Goal: Task Accomplishment & Management: Complete application form

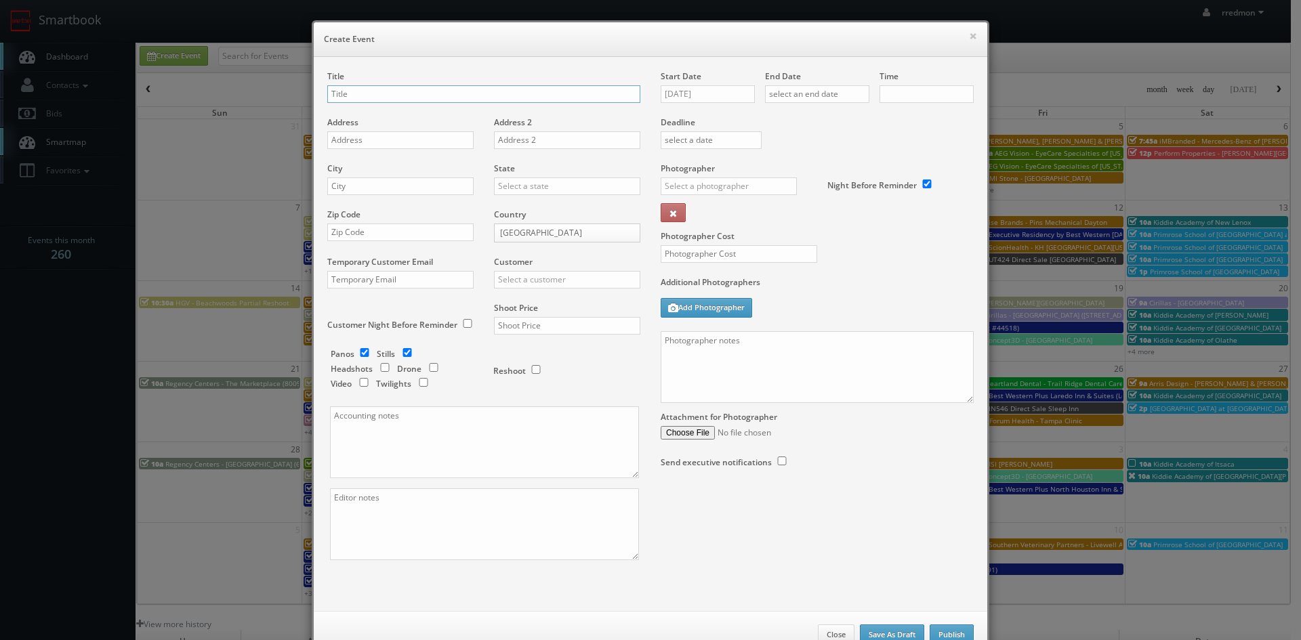
checkbox input "true"
type input "10:00am"
checkbox input "true"
type input "Fox Restaurant Concepts - Culinary Dropout - Dallas"
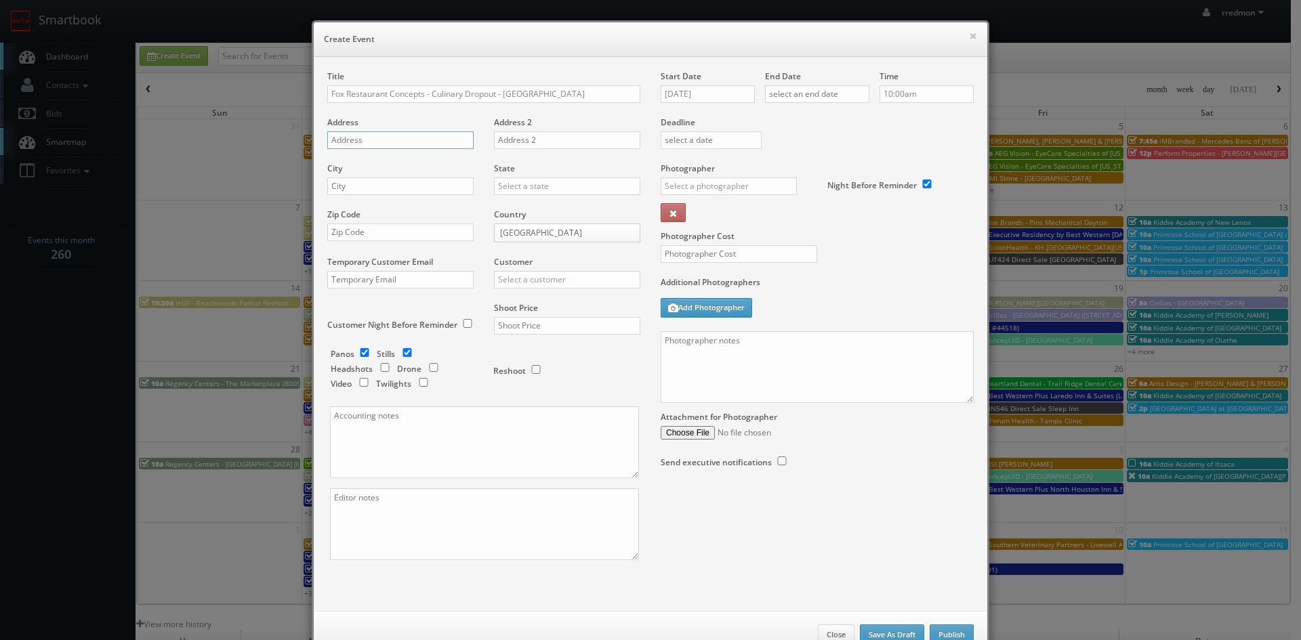
paste input "150 Turtle Creek Blvd # 101"
type input "150 Turtle Creek Blvd # 101"
click at [434, 184] on input "text" at bounding box center [400, 187] width 146 height 18
type input "[GEOGRAPHIC_DATA]"
click at [543, 187] on input "text" at bounding box center [567, 187] width 146 height 18
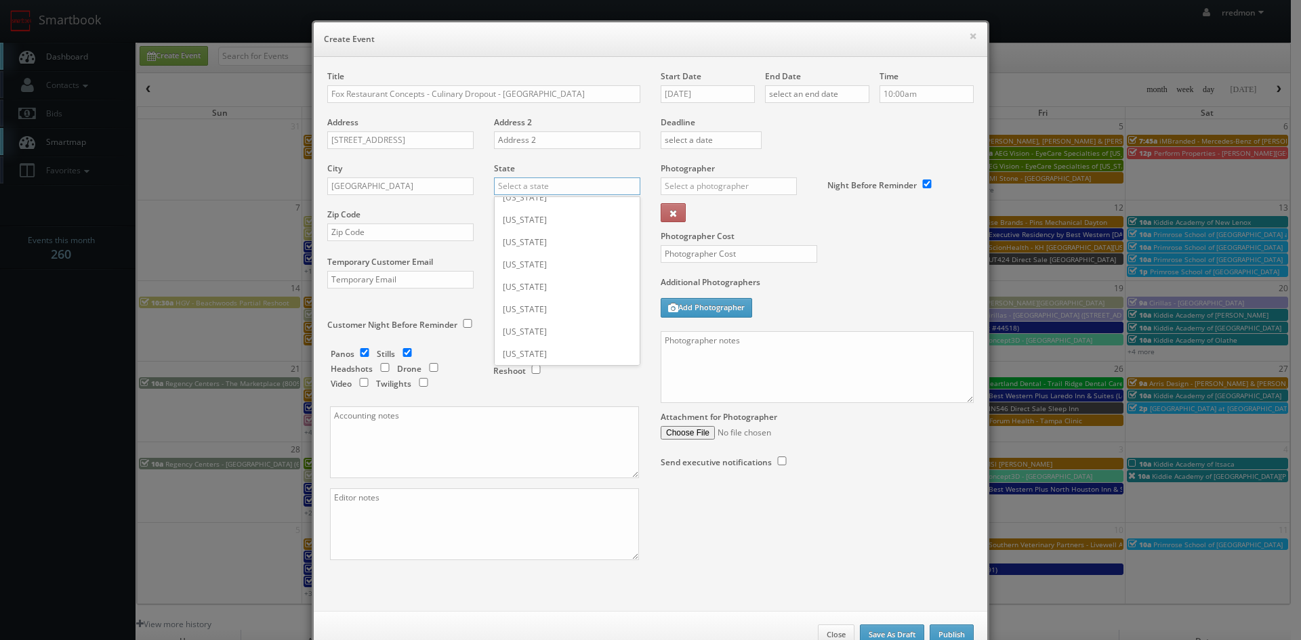
scroll to position [938, 0]
click at [562, 266] on div "[US_STATE]" at bounding box center [567, 265] width 145 height 22
type input "[US_STATE]"
paste input "75207"
type input "75207"
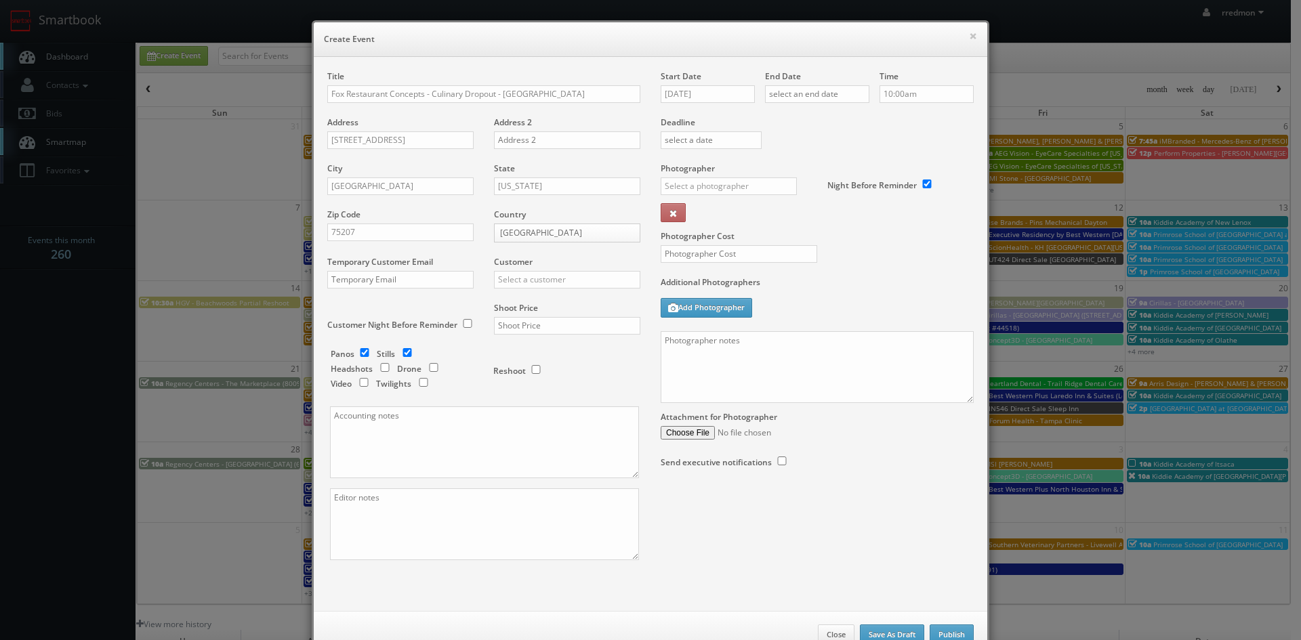
click at [527, 289] on div "Customer Choice Hotels ACC Concept3D Firebirds GBV Choice Hotels Canada Heartla…" at bounding box center [562, 279] width 157 height 46
click at [529, 281] on input "text" at bounding box center [567, 280] width 146 height 18
click at [550, 393] on div "GBV" at bounding box center [567, 402] width 145 height 22
type input "GBV"
drag, startPoint x: 398, startPoint y: 349, endPoint x: 483, endPoint y: 344, distance: 84.9
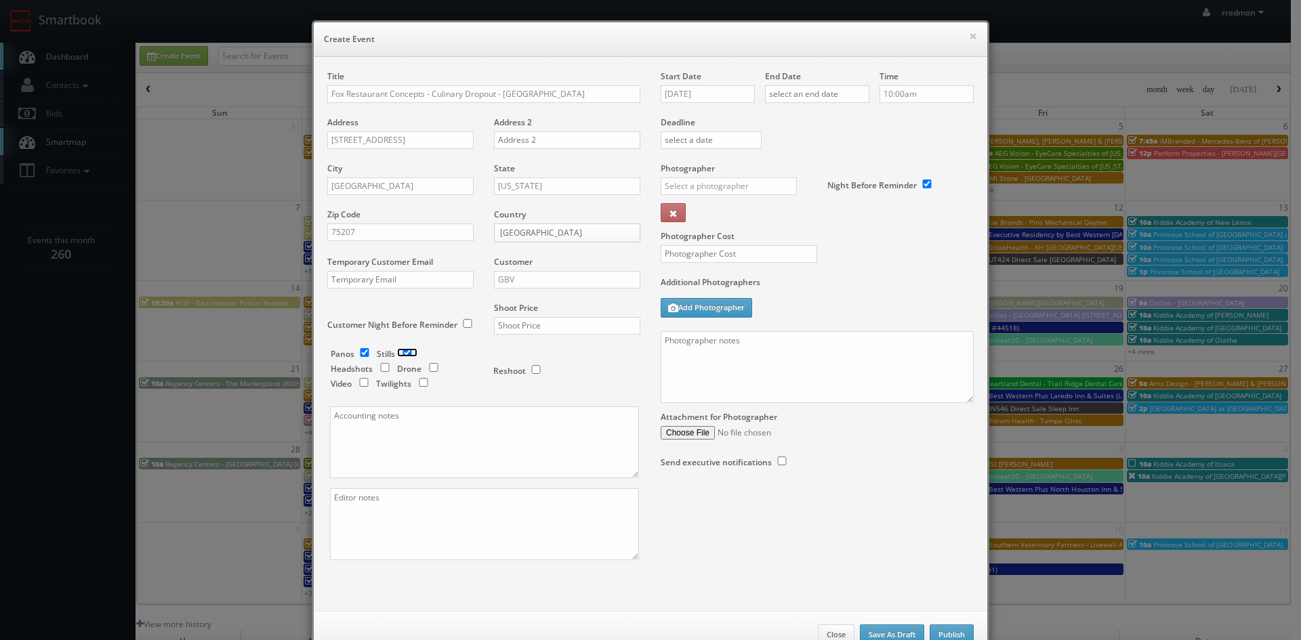
click at [400, 349] on input "checkbox" at bounding box center [407, 352] width 20 height 9
checkbox input "false"
click at [530, 325] on input "text" at bounding box center [567, 326] width 146 height 18
type input "600"
click at [709, 92] on input "09/23/2025" at bounding box center [708, 94] width 94 height 18
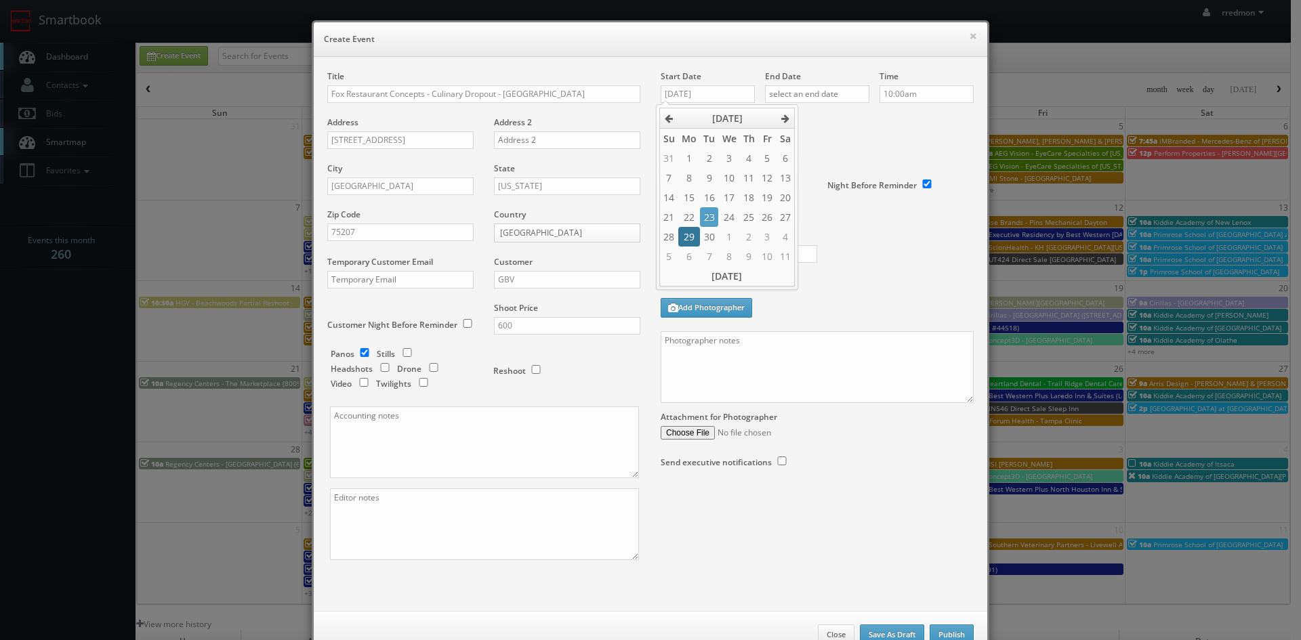
click at [693, 234] on td "29" at bounding box center [689, 237] width 22 height 20
type input "09/29/2025"
click at [816, 95] on input "text" at bounding box center [817, 94] width 104 height 18
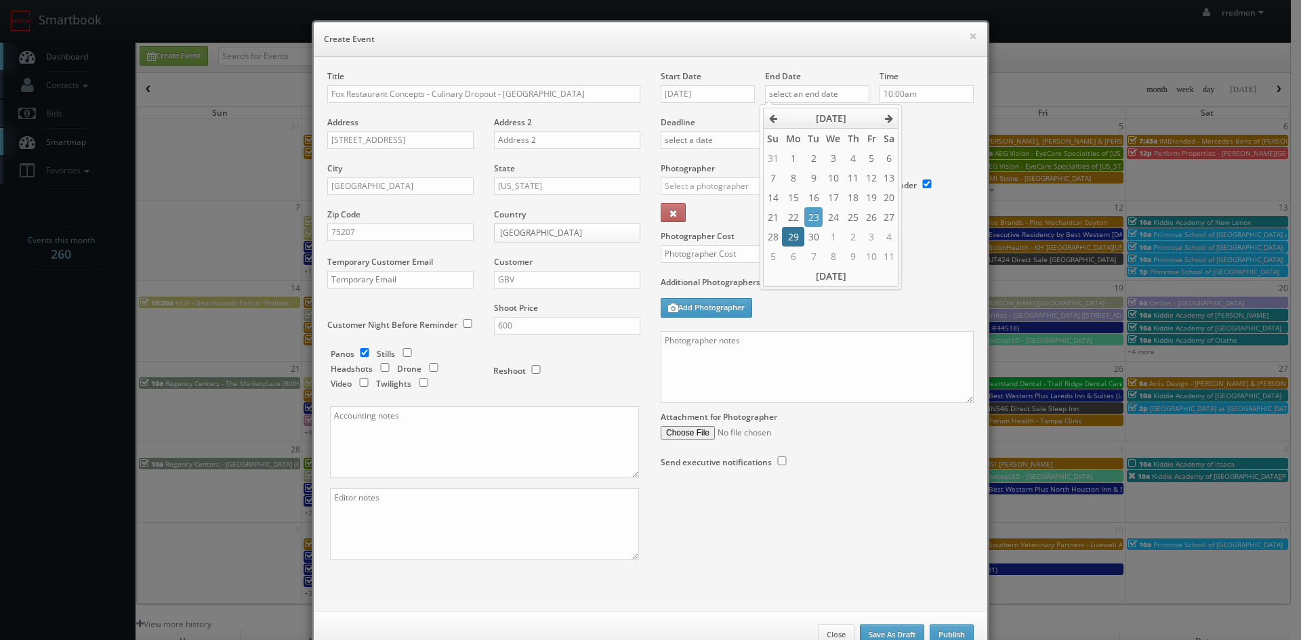
click at [798, 237] on td "29" at bounding box center [793, 237] width 22 height 20
type input "09/29/2025"
click at [938, 94] on input "10:00am" at bounding box center [926, 94] width 94 height 18
type input "6:30am"
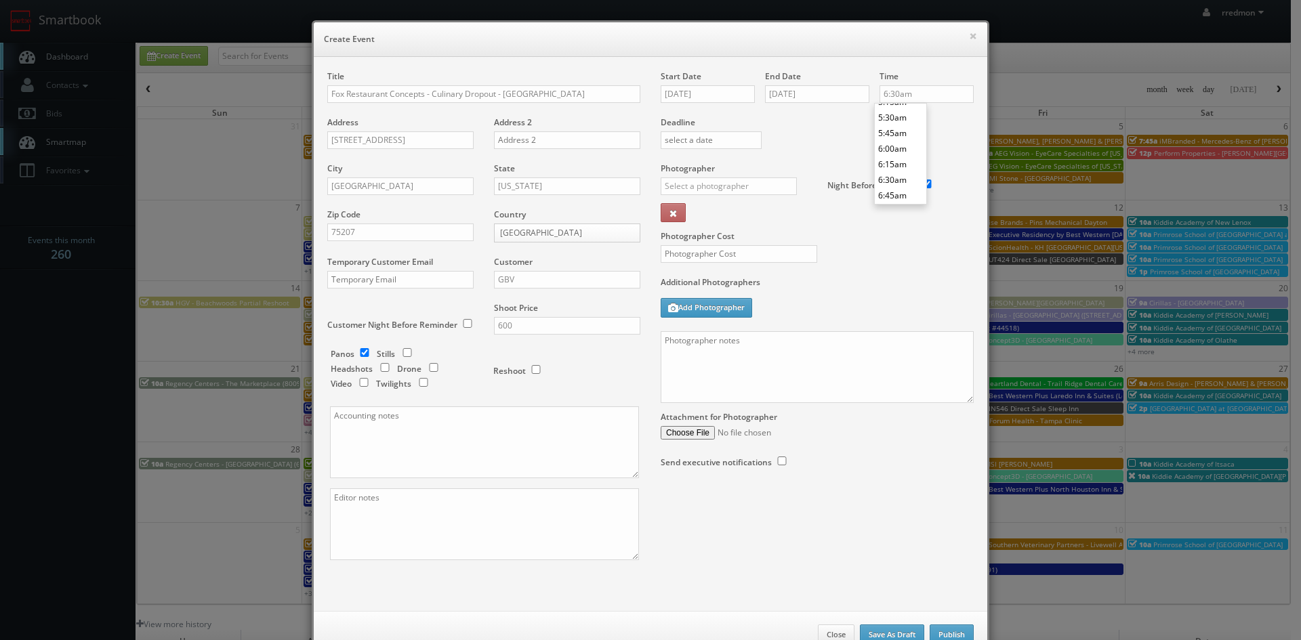
click at [907, 176] on li "6:30am" at bounding box center [900, 180] width 51 height 16
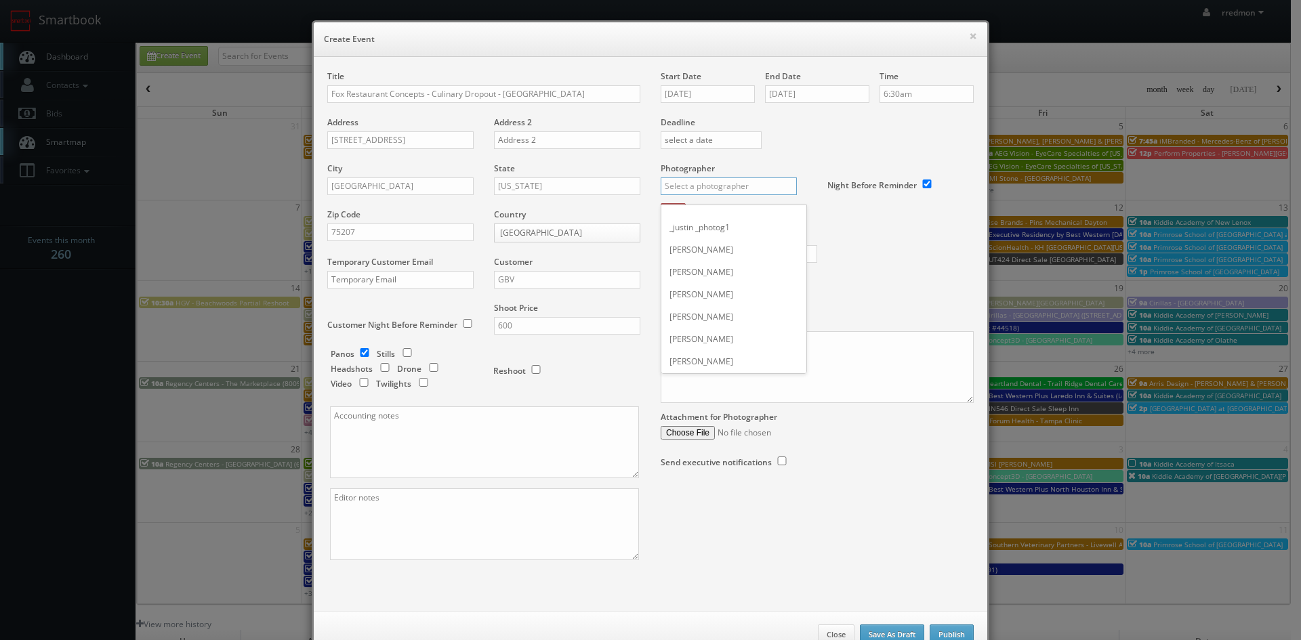
click at [721, 189] on input "text" at bounding box center [729, 187] width 136 height 18
click at [722, 211] on div "Steve Wheeler" at bounding box center [733, 216] width 145 height 22
type input "Steve Wheeler"
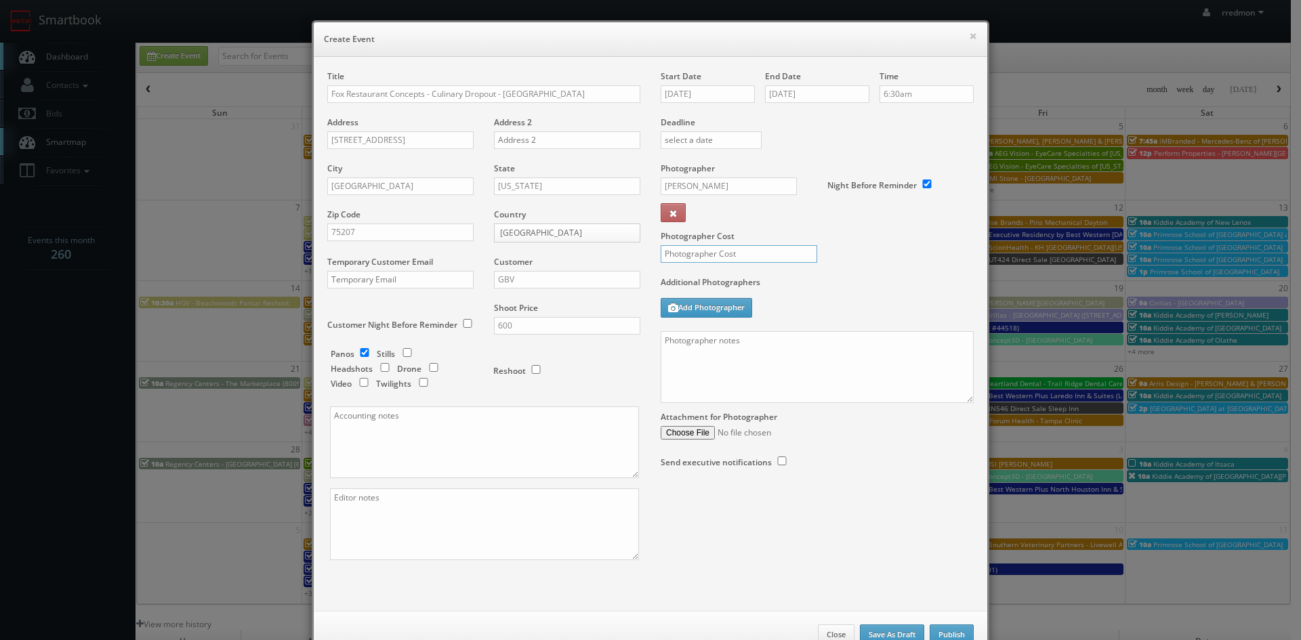
click at [775, 259] on input "text" at bounding box center [739, 254] width 157 height 18
type input "250"
click at [778, 355] on textarea at bounding box center [817, 367] width 313 height 72
paste textarea "Onsite contact is Alegre Lopez, 480-710-4894 Virtual tour only: 10' ext pano (d…"
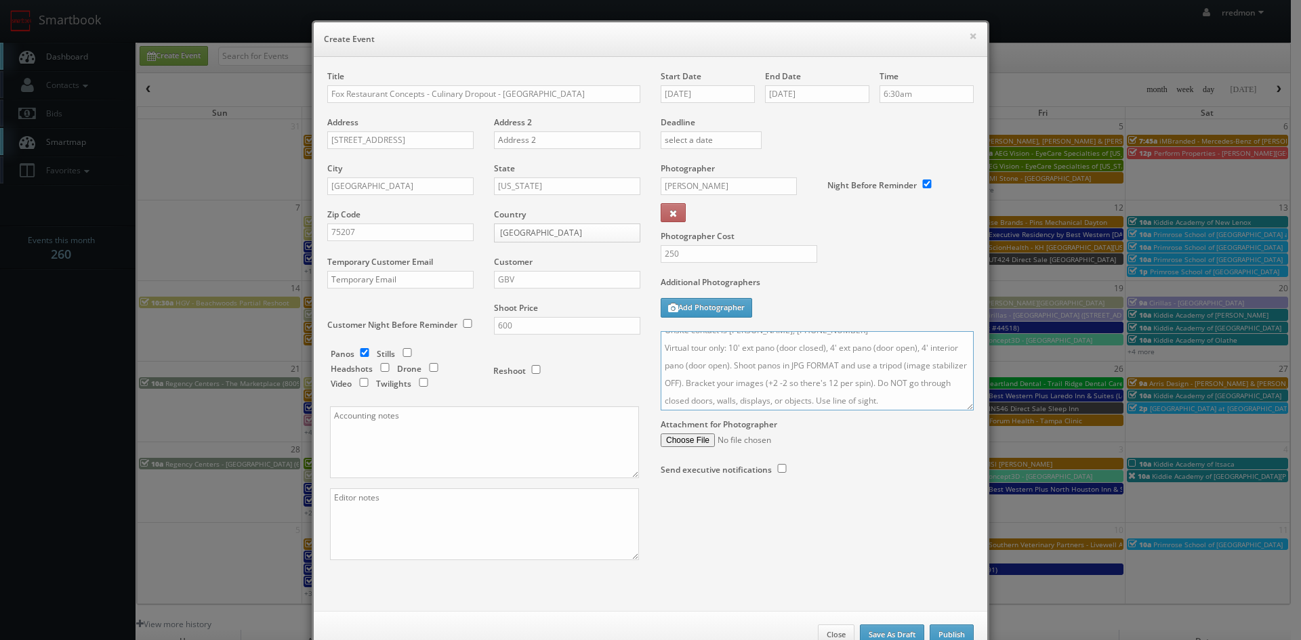
scroll to position [0, 0]
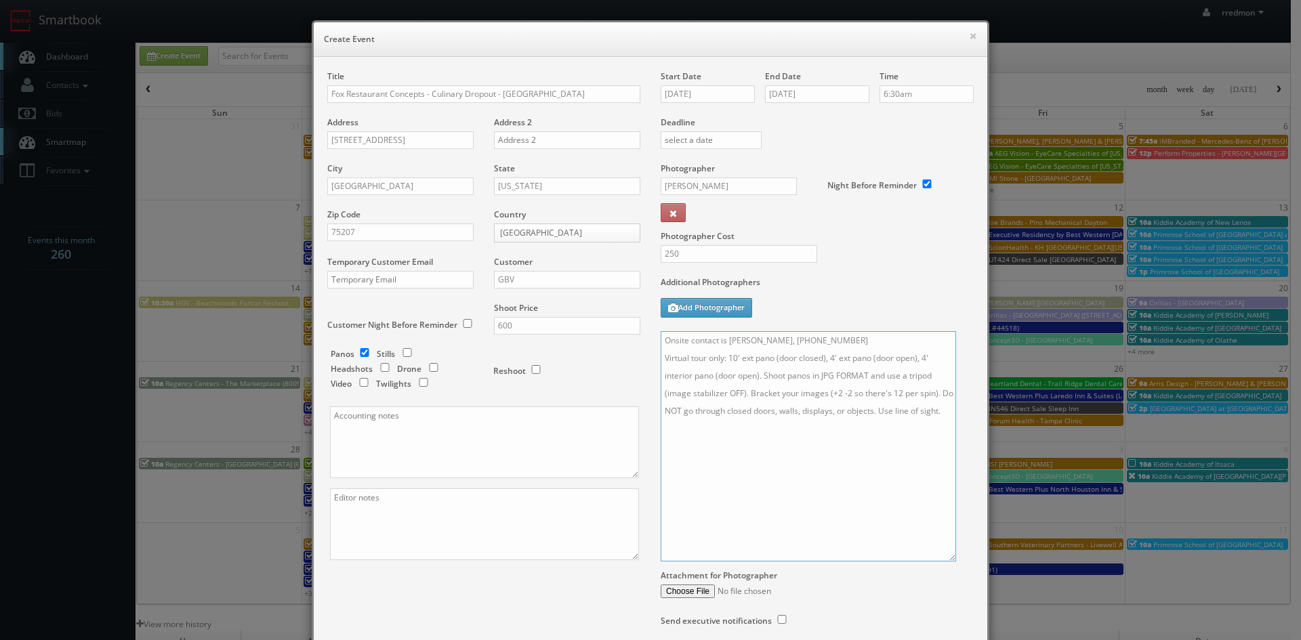
drag, startPoint x: 961, startPoint y: 408, endPoint x: 944, endPoint y: 559, distance: 152.1
click at [944, 559] on textarea "Onsite contact is Alegre Lopez, 480-710-4894 Virtual tour only: 10' ext pano (d…" at bounding box center [808, 446] width 295 height 230
paste textarea "NOTE: Please take the interior panos FIRST before moving outside for the 10-4-4…"
drag, startPoint x: 829, startPoint y: 339, endPoint x: 859, endPoint y: 359, distance: 36.1
click at [831, 339] on textarea "Onsite contact is Alegre Lopez, 480-710-4894 Virtual tour only: 10' ext pano (d…" at bounding box center [808, 446] width 295 height 230
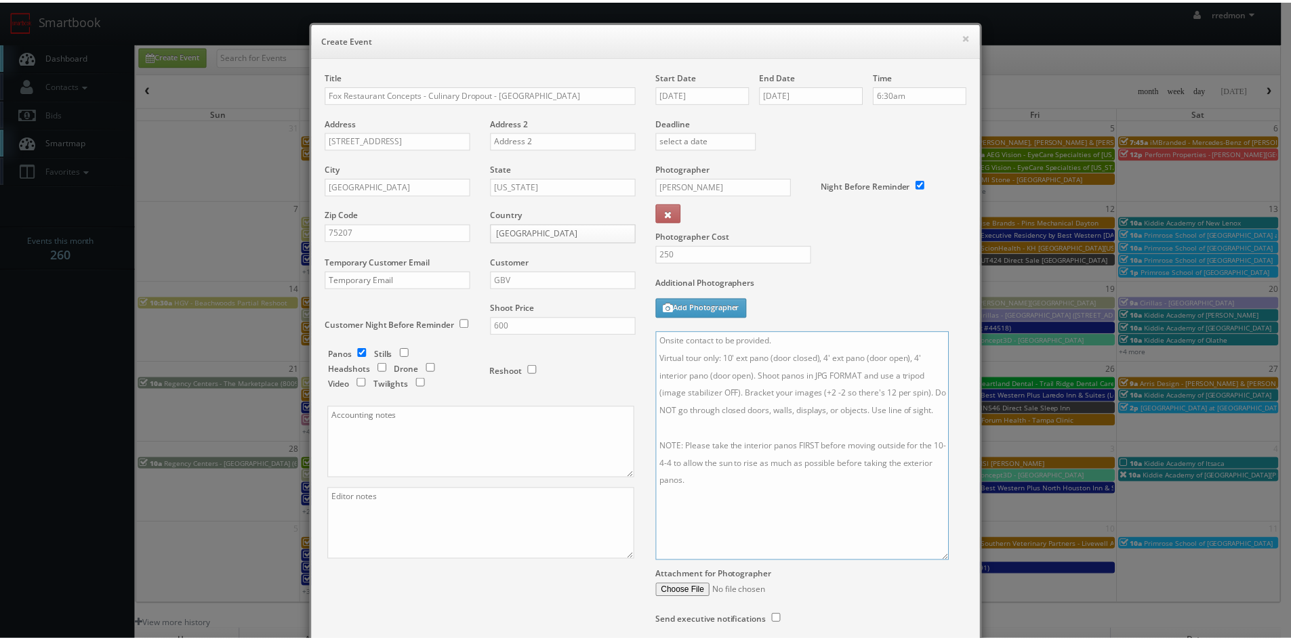
scroll to position [110, 0]
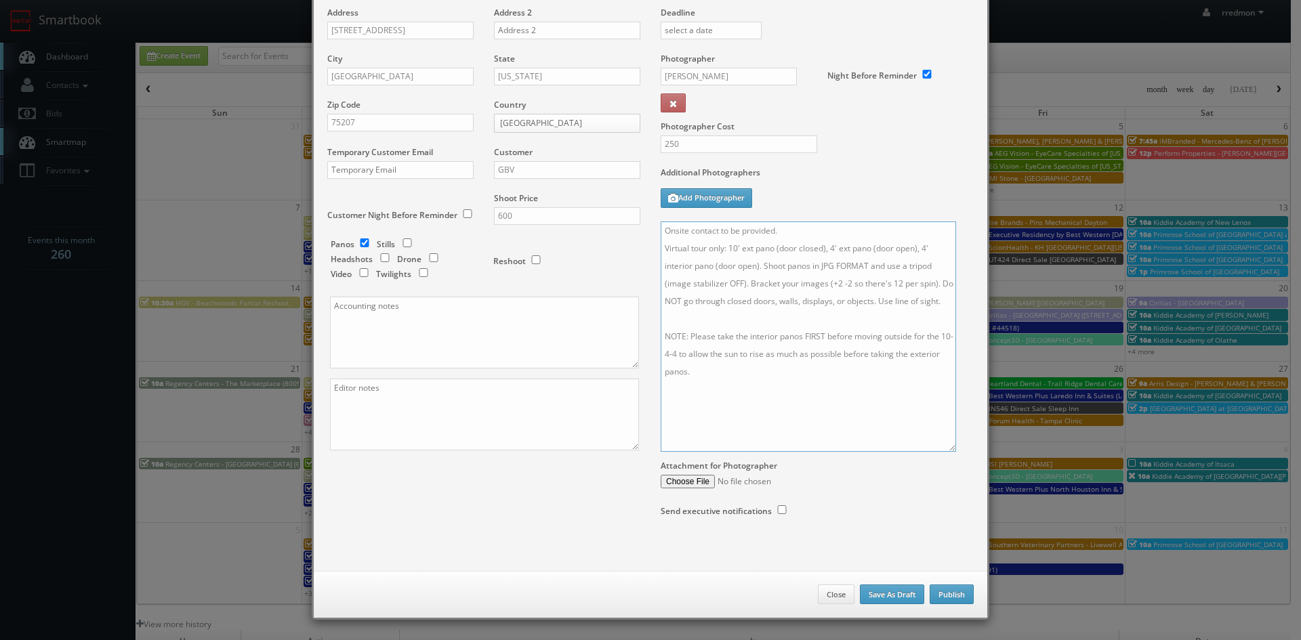
type textarea "Onsite contact to be provided. Virtual tour only: 10' ext pano (door closed), 4…"
click at [954, 594] on button "Publish" at bounding box center [952, 595] width 44 height 20
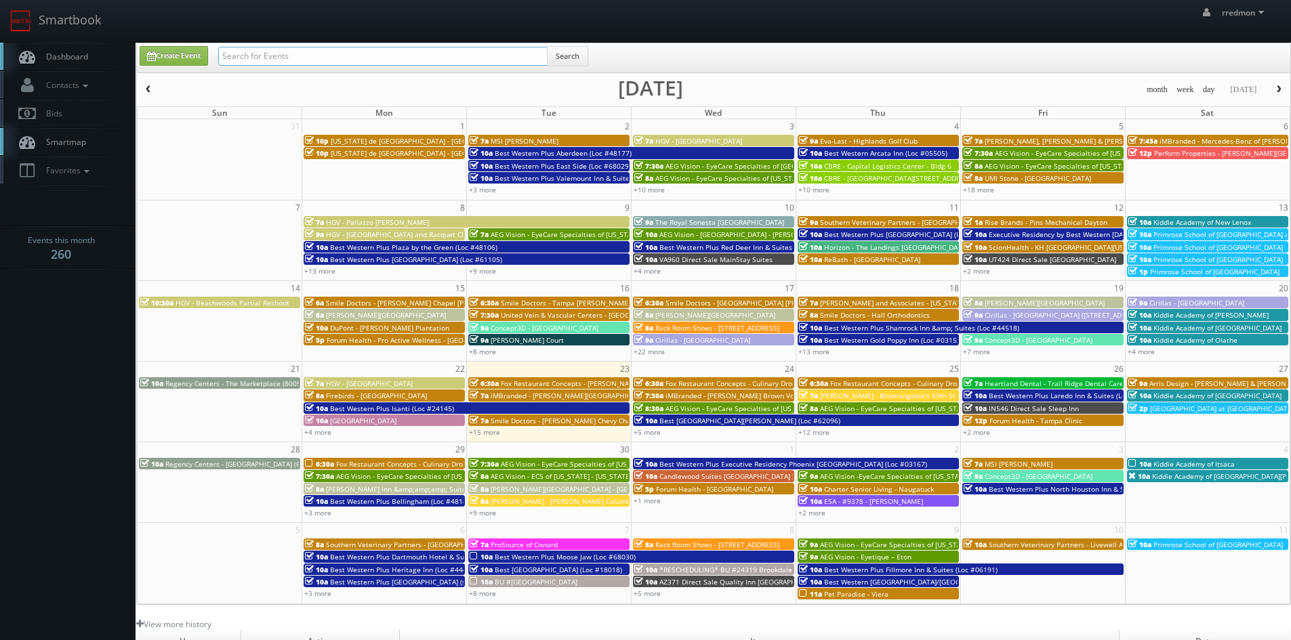
click at [368, 52] on input "text" at bounding box center [382, 56] width 329 height 19
type input "steve wheeler"
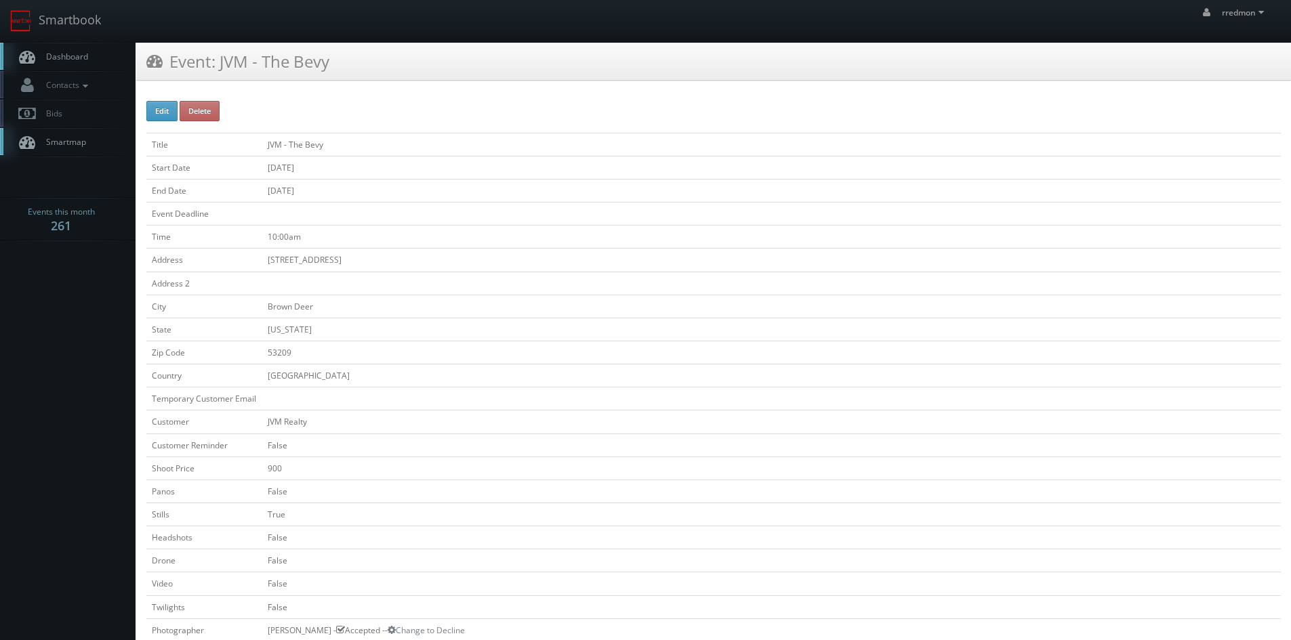
click at [87, 61] on span "Dashboard" at bounding box center [63, 57] width 49 height 12
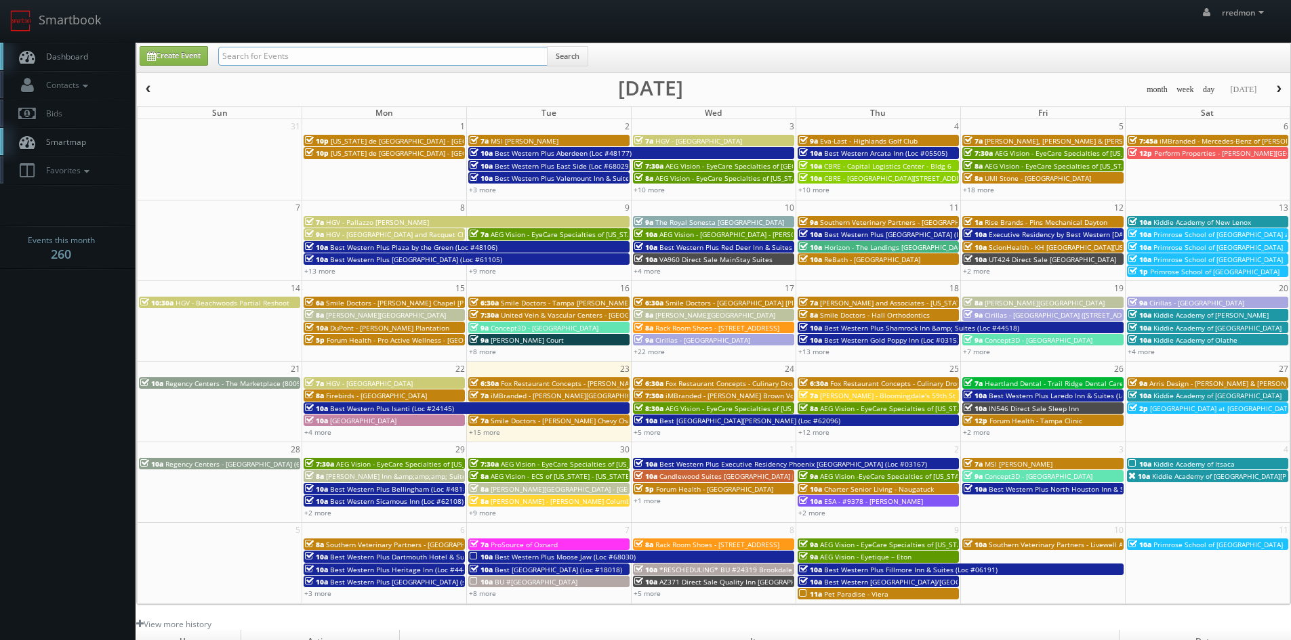
click at [253, 57] on input "text" at bounding box center [382, 56] width 329 height 19
type input "fox restaurant concepts"
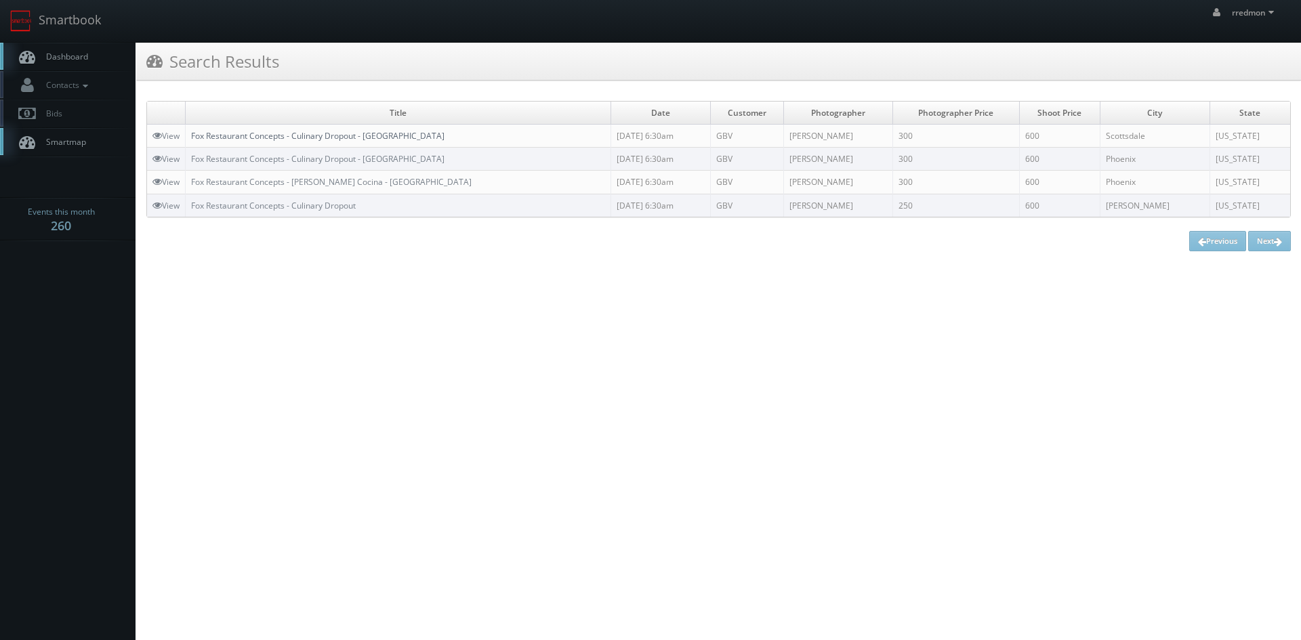
click at [392, 139] on link "Fox Restaurant Concepts - Culinary Dropout - [GEOGRAPHIC_DATA]" at bounding box center [317, 136] width 253 height 12
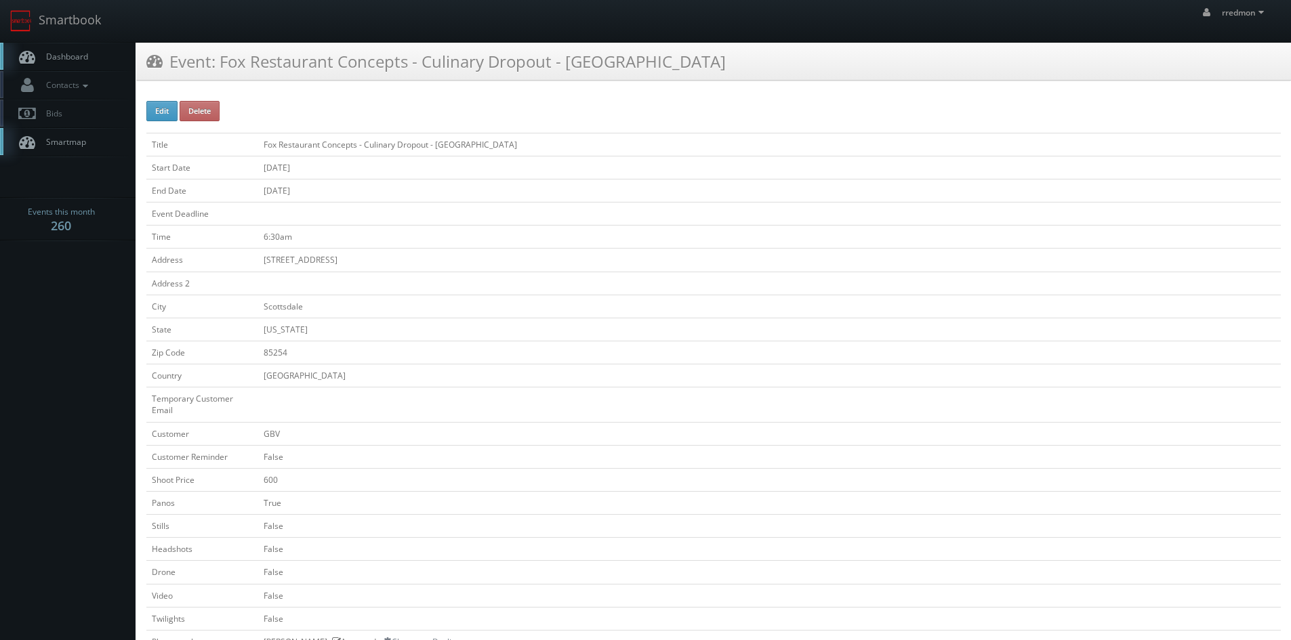
scroll to position [339, 0]
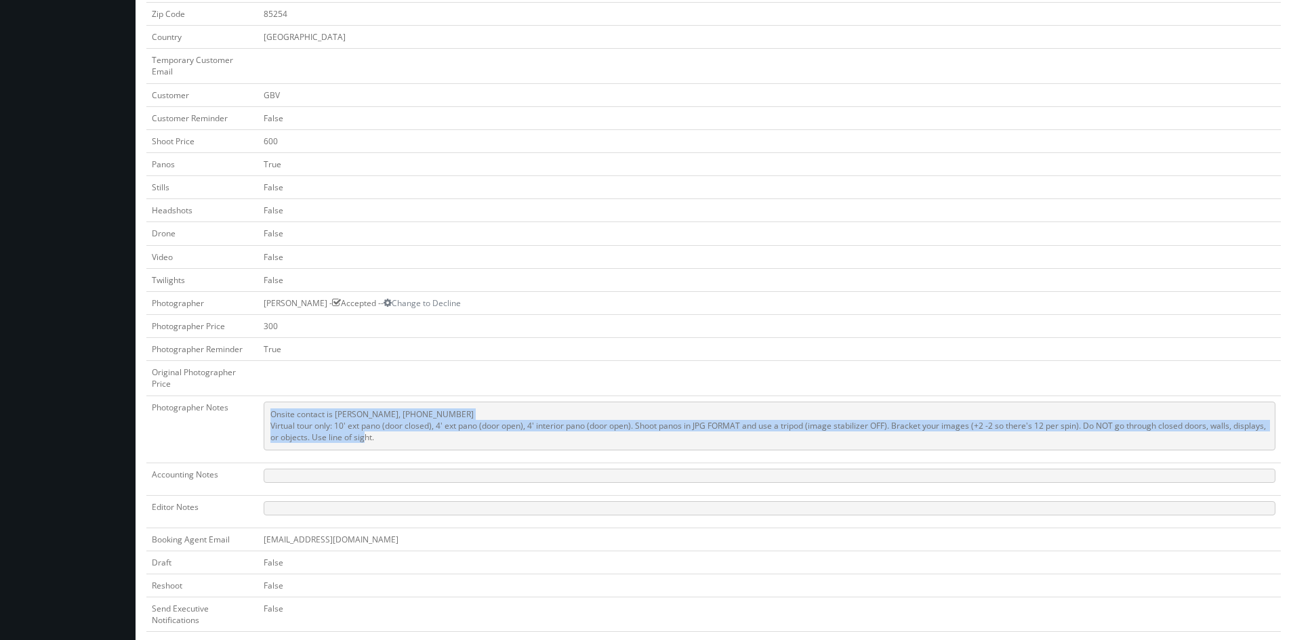
drag, startPoint x: 394, startPoint y: 438, endPoint x: 264, endPoint y: 413, distance: 132.4
click at [264, 413] on pre "Onsite contact is [PERSON_NAME], [PHONE_NUMBER] Virtual tour only: 10' ext pano…" at bounding box center [770, 426] width 1012 height 49
copy pre "Onsite contact is [PERSON_NAME], [PHONE_NUMBER] Virtual tour only: 10' ext pano…"
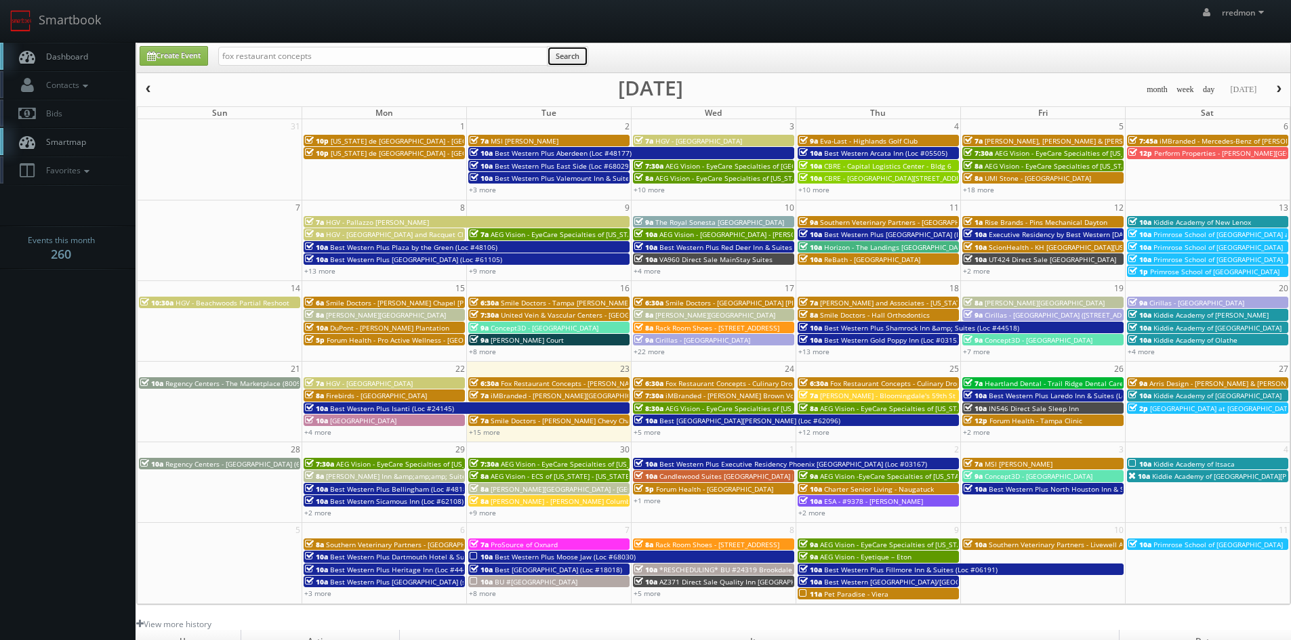
click at [581, 54] on button "Search" at bounding box center [567, 56] width 41 height 20
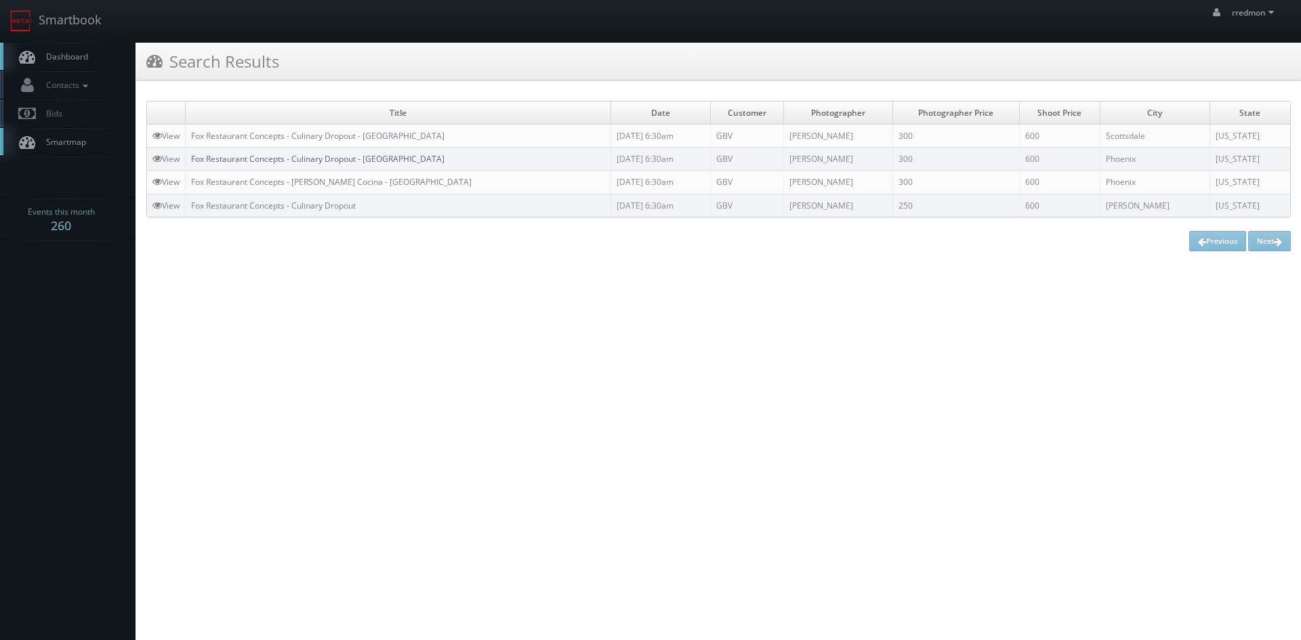
click at [375, 156] on link "Fox Restaurant Concepts - Culinary Dropout - [GEOGRAPHIC_DATA]" at bounding box center [317, 159] width 253 height 12
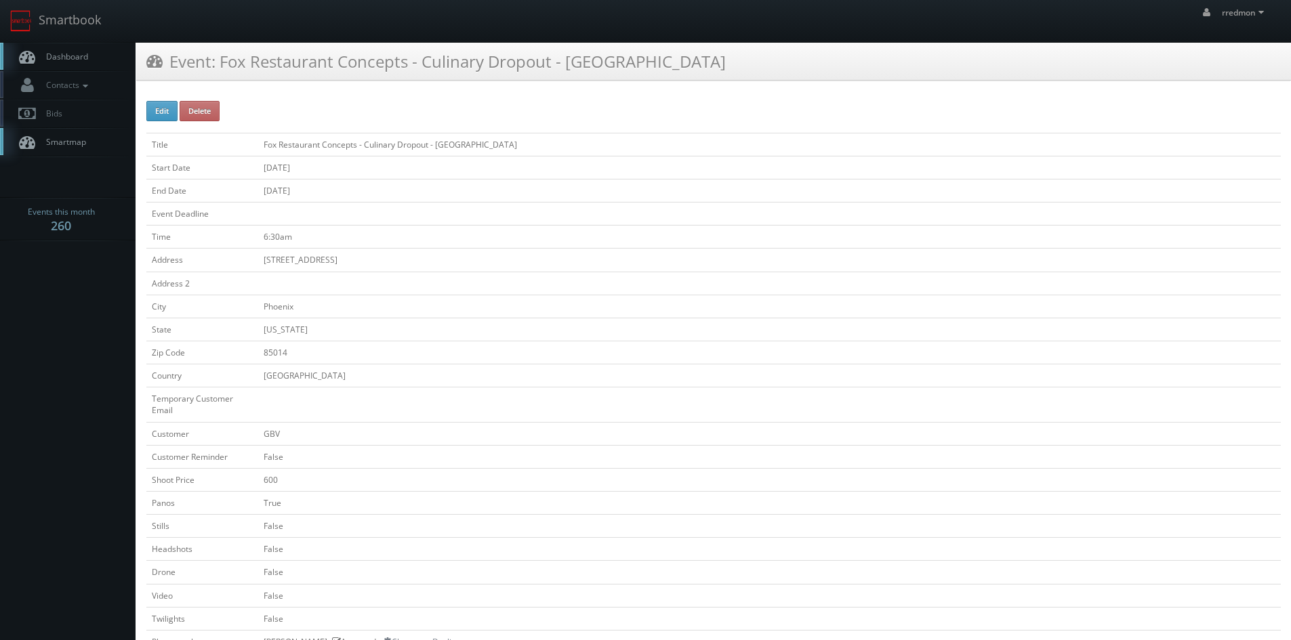
scroll to position [339, 0]
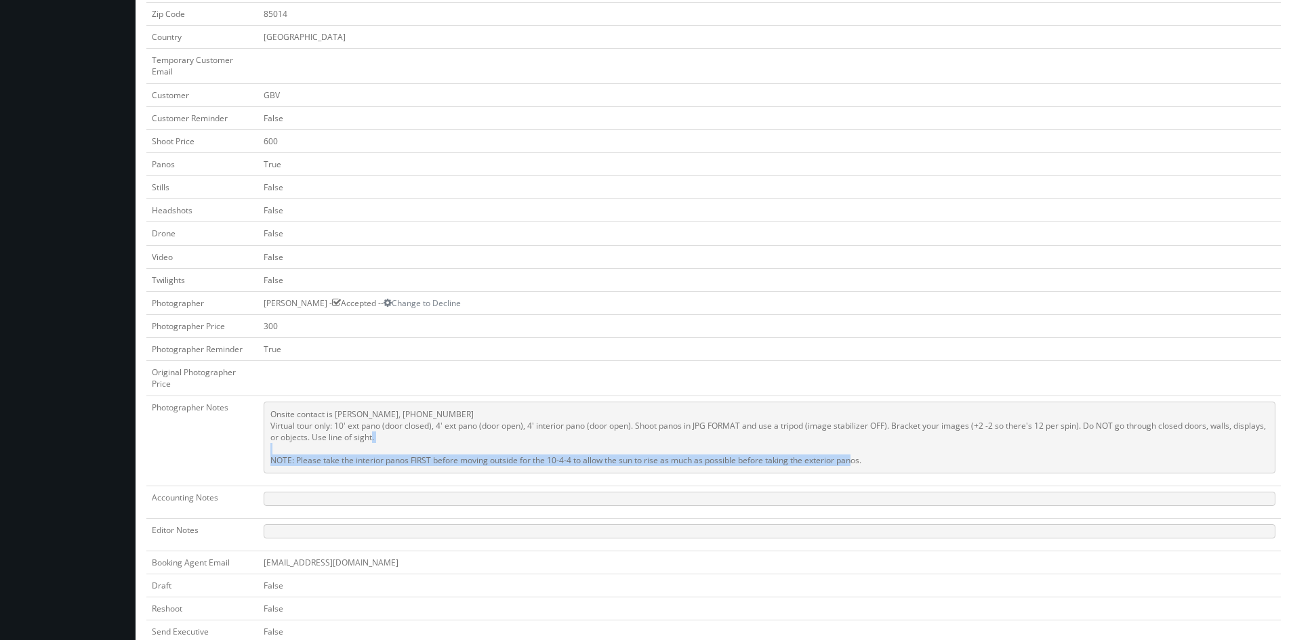
drag, startPoint x: 873, startPoint y: 461, endPoint x: 270, endPoint y: 460, distance: 603.0
click at [270, 460] on pre "Onsite contact is [PERSON_NAME], [PHONE_NUMBER] Virtual tour only: 10' ext pano…" at bounding box center [770, 438] width 1012 height 72
copy pre "NOTE: Please take the interior panos FIRST before moving outside for the 10-4-4…"
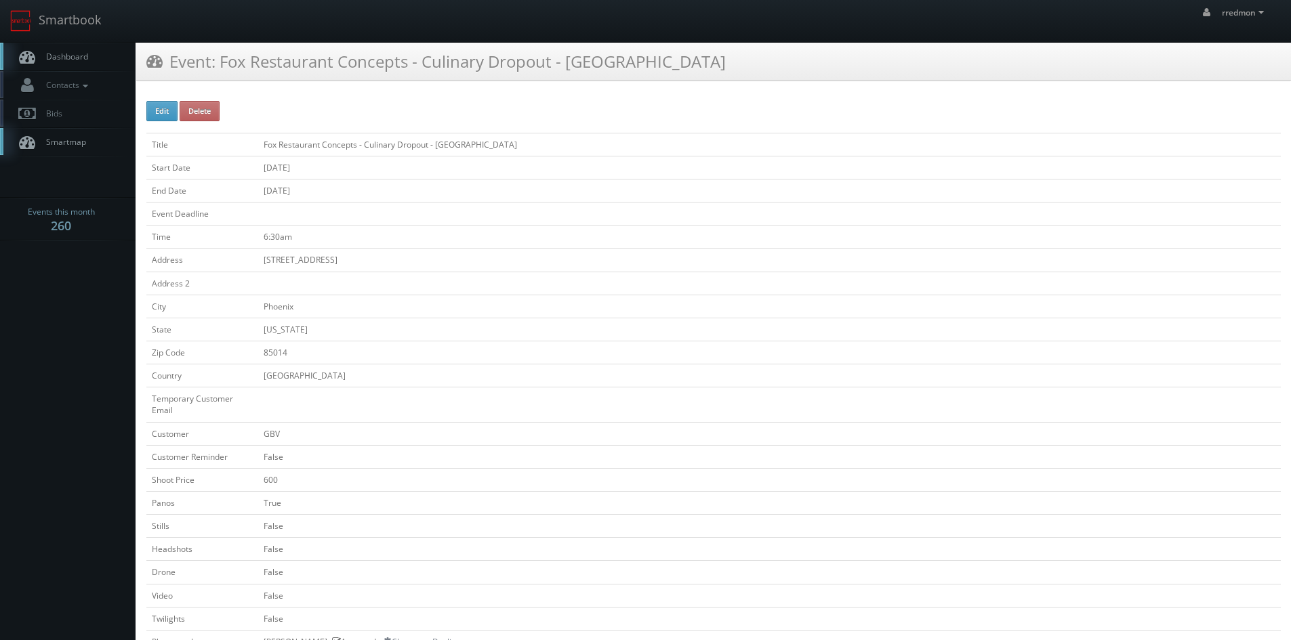
click at [96, 54] on link "Dashboard" at bounding box center [68, 57] width 136 height 28
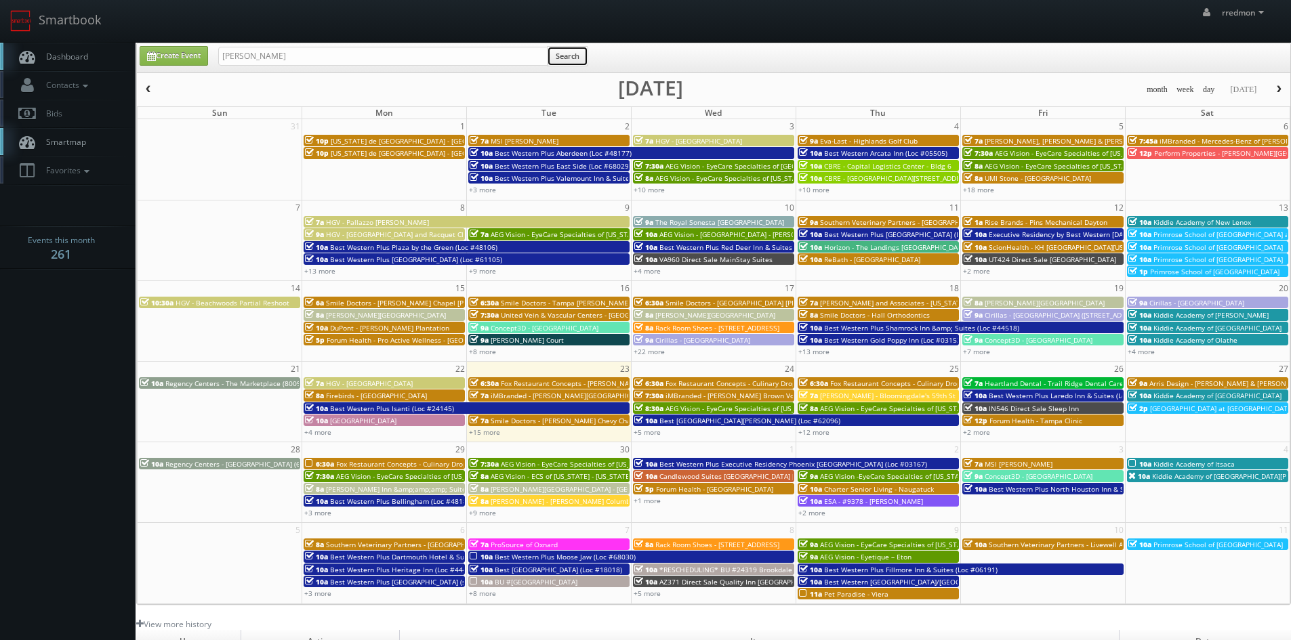
click at [554, 59] on button "Search" at bounding box center [567, 56] width 41 height 20
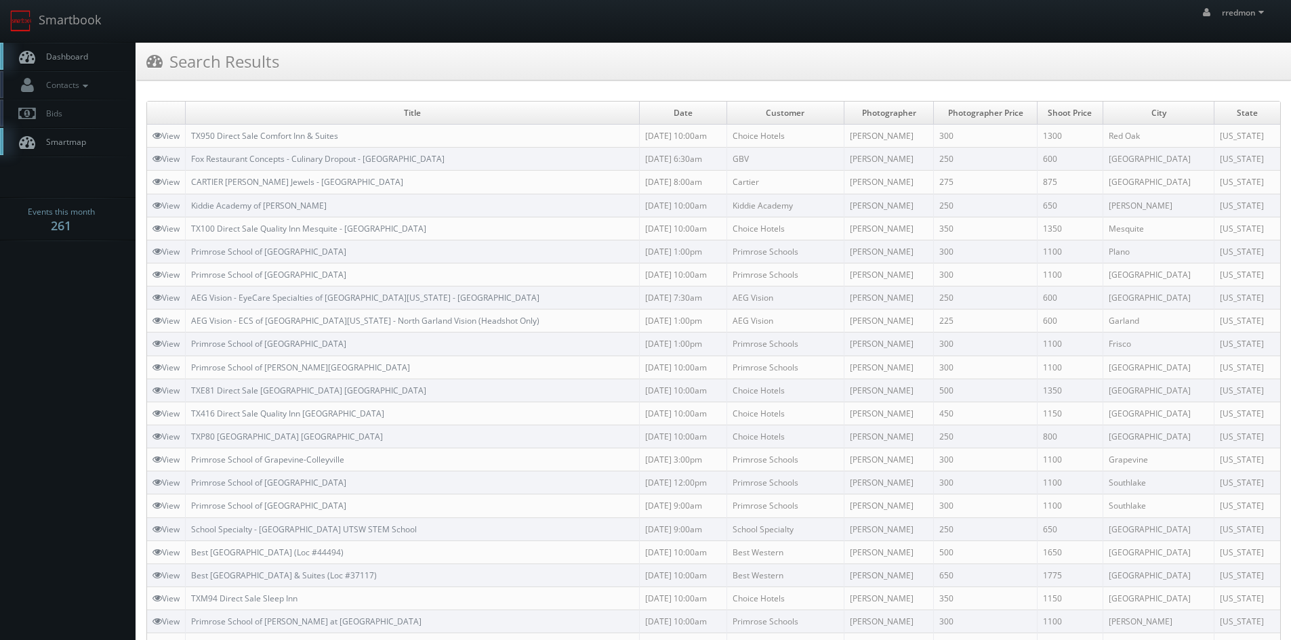
click at [50, 52] on span "Dashboard" at bounding box center [63, 57] width 49 height 12
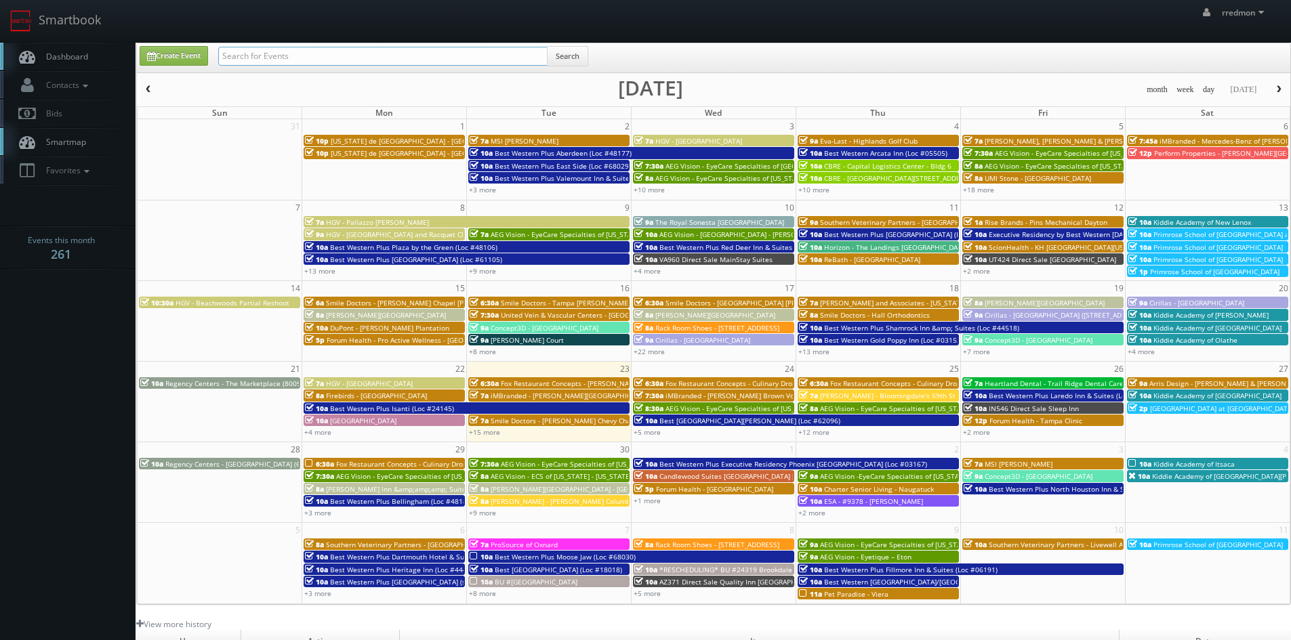
click at [338, 59] on input "text" at bounding box center [382, 56] width 329 height 19
type input "bridge property management"
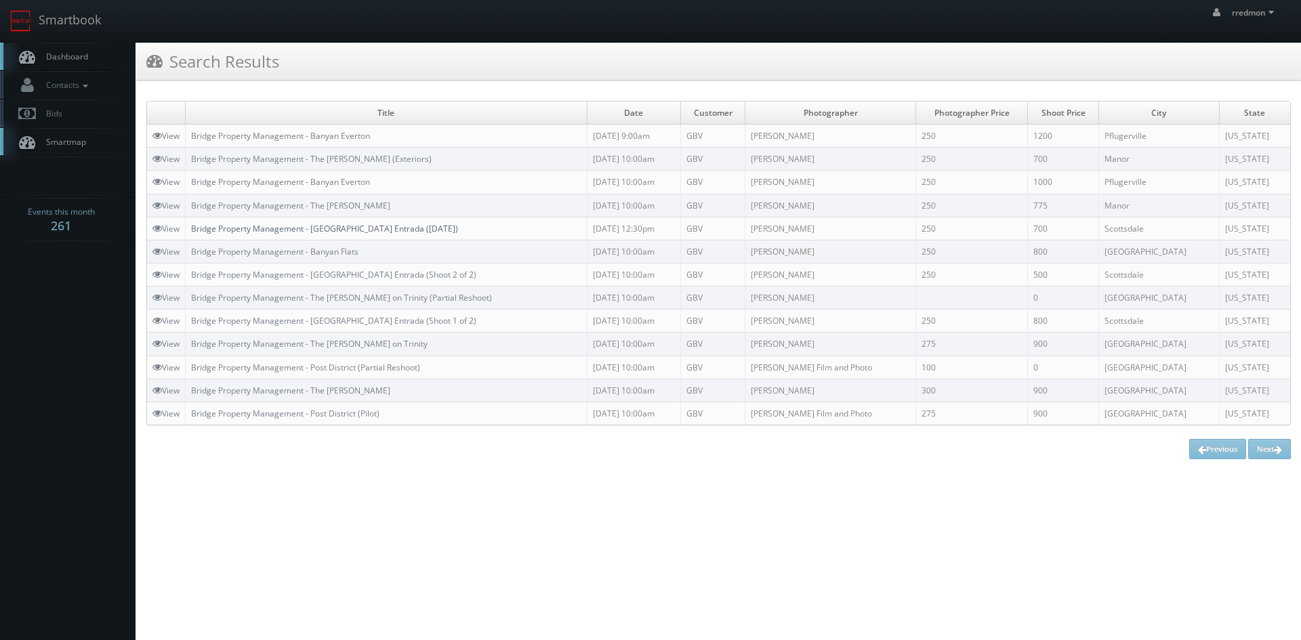
click at [346, 231] on link "Bridge Property Management - Scottsdale Entrada (August 2024)" at bounding box center [324, 229] width 267 height 12
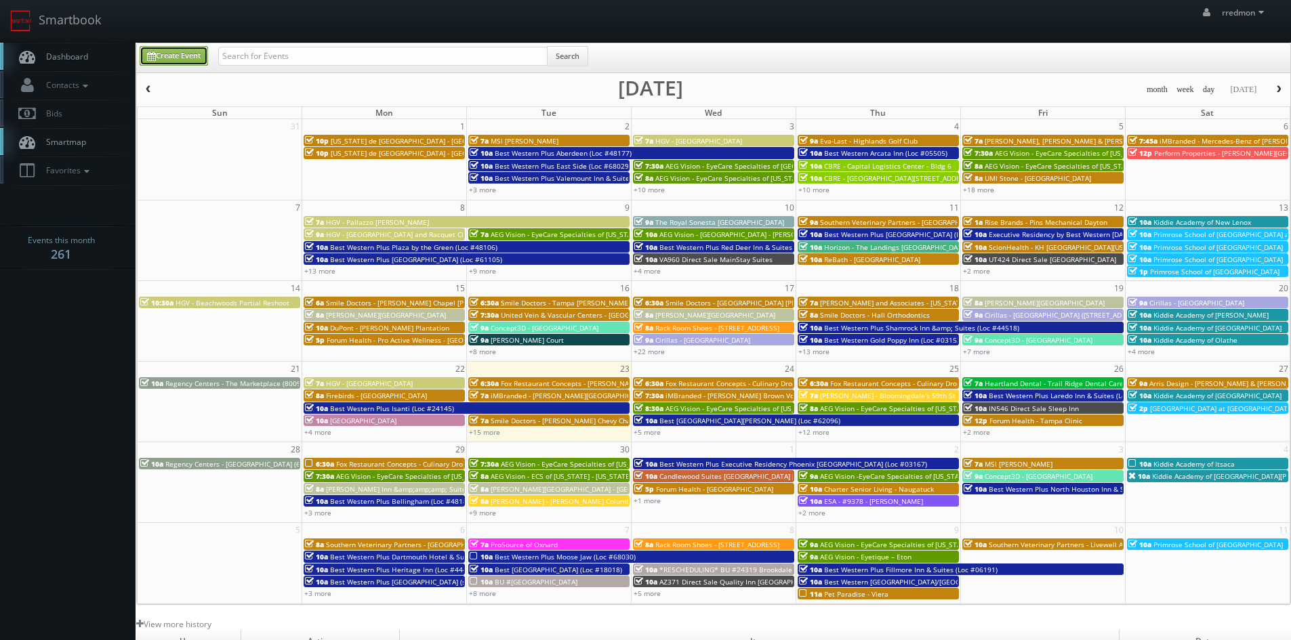
click at [199, 56] on link "Create Event" at bounding box center [174, 56] width 68 height 20
type input "[DATE]"
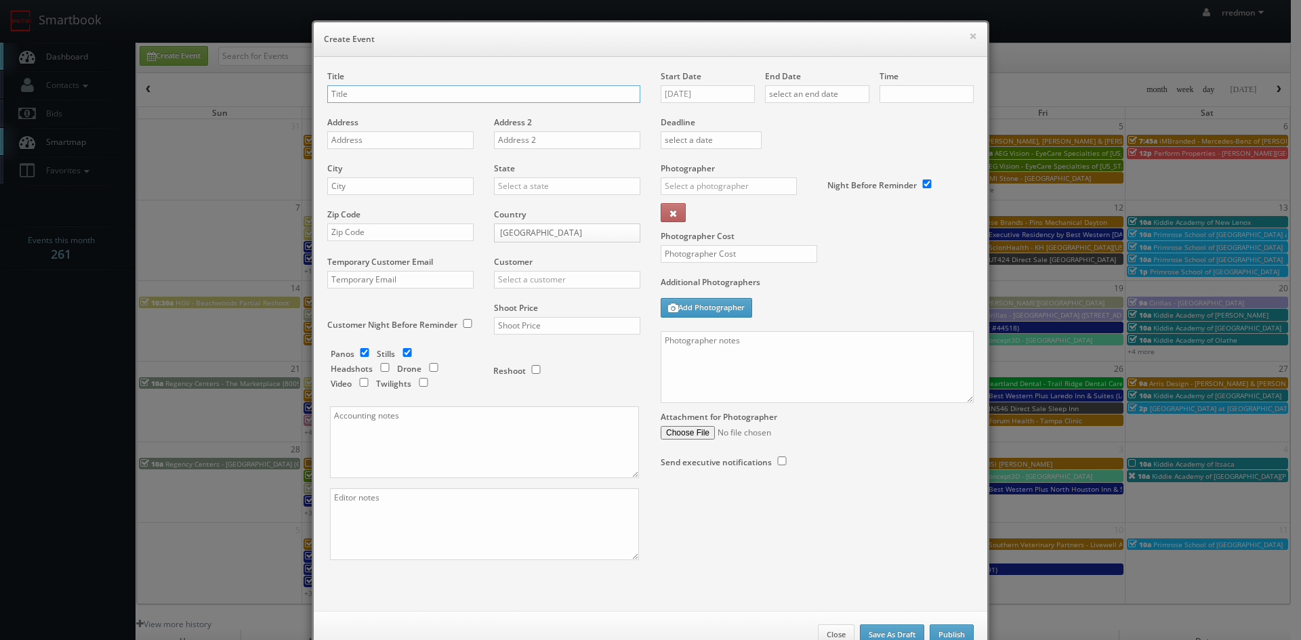
checkbox input "true"
type input "10:00am"
checkbox input "true"
